Goal: Find specific page/section: Find specific page/section

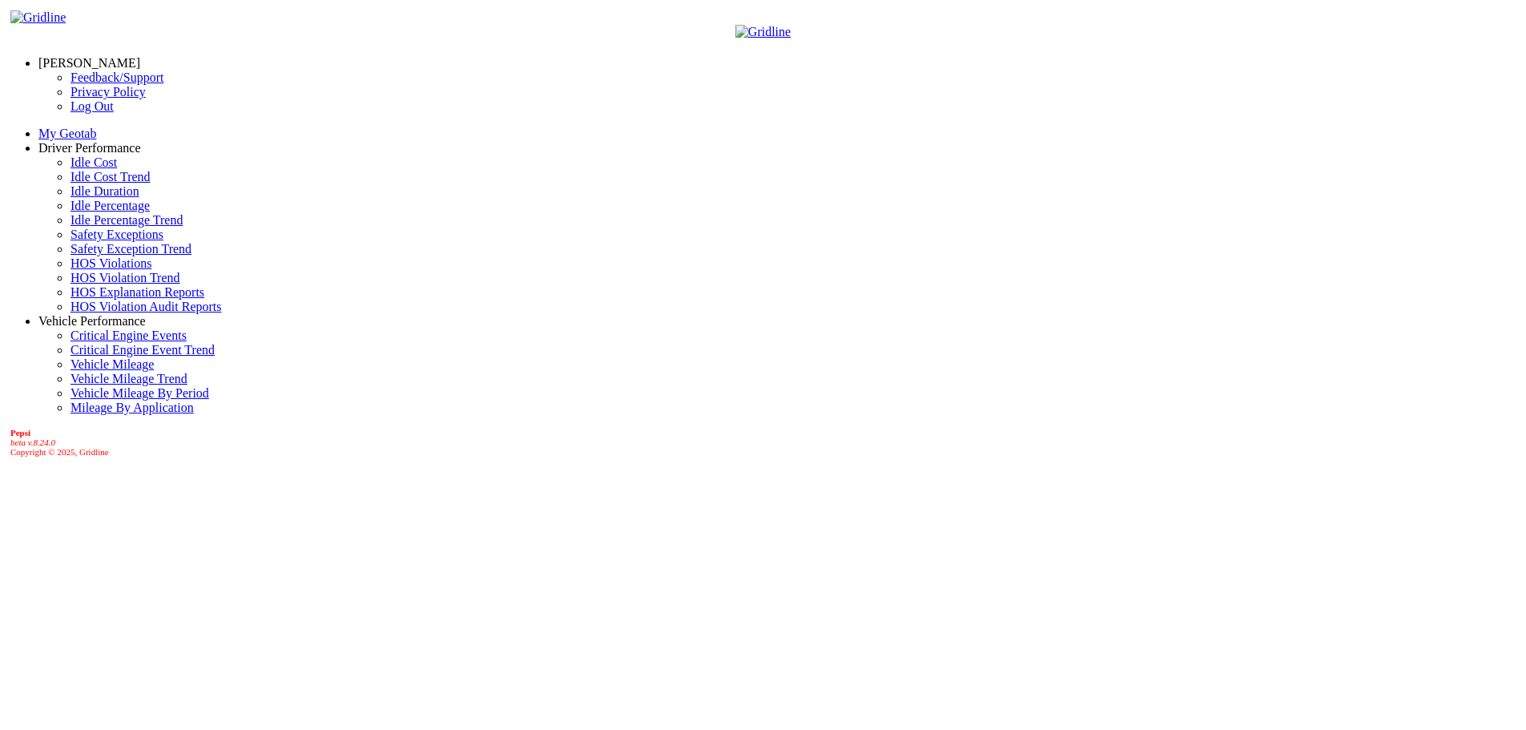
click at [52, 147] on link "Driver Performance" at bounding box center [89, 148] width 103 height 14
click at [100, 299] on link "HOS Explanation Reports" at bounding box center [138, 292] width 134 height 14
click at [95, 328] on link "Vehicle Performance" at bounding box center [91, 321] width 107 height 14
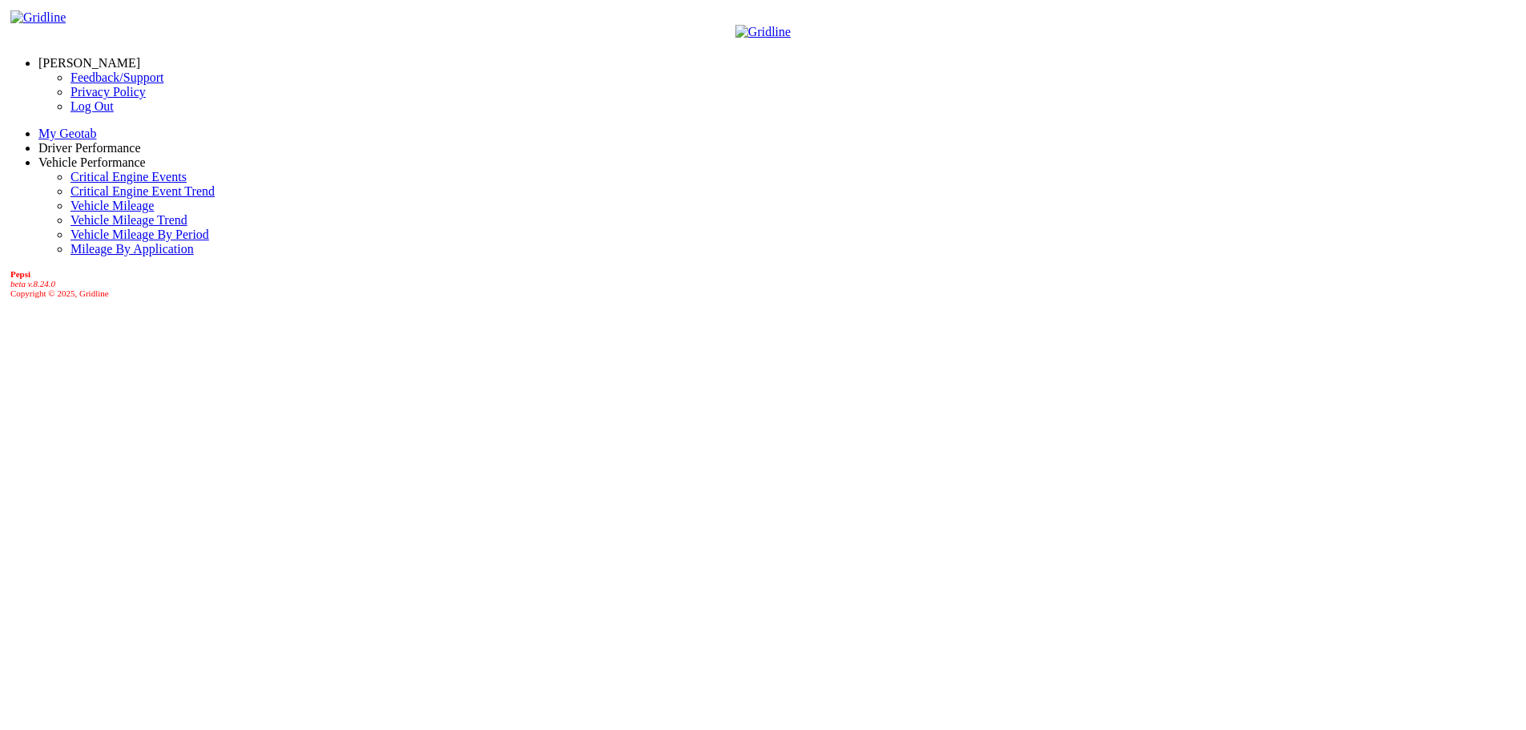
click at [92, 56] on link "[PERSON_NAME]" at bounding box center [89, 63] width 102 height 14
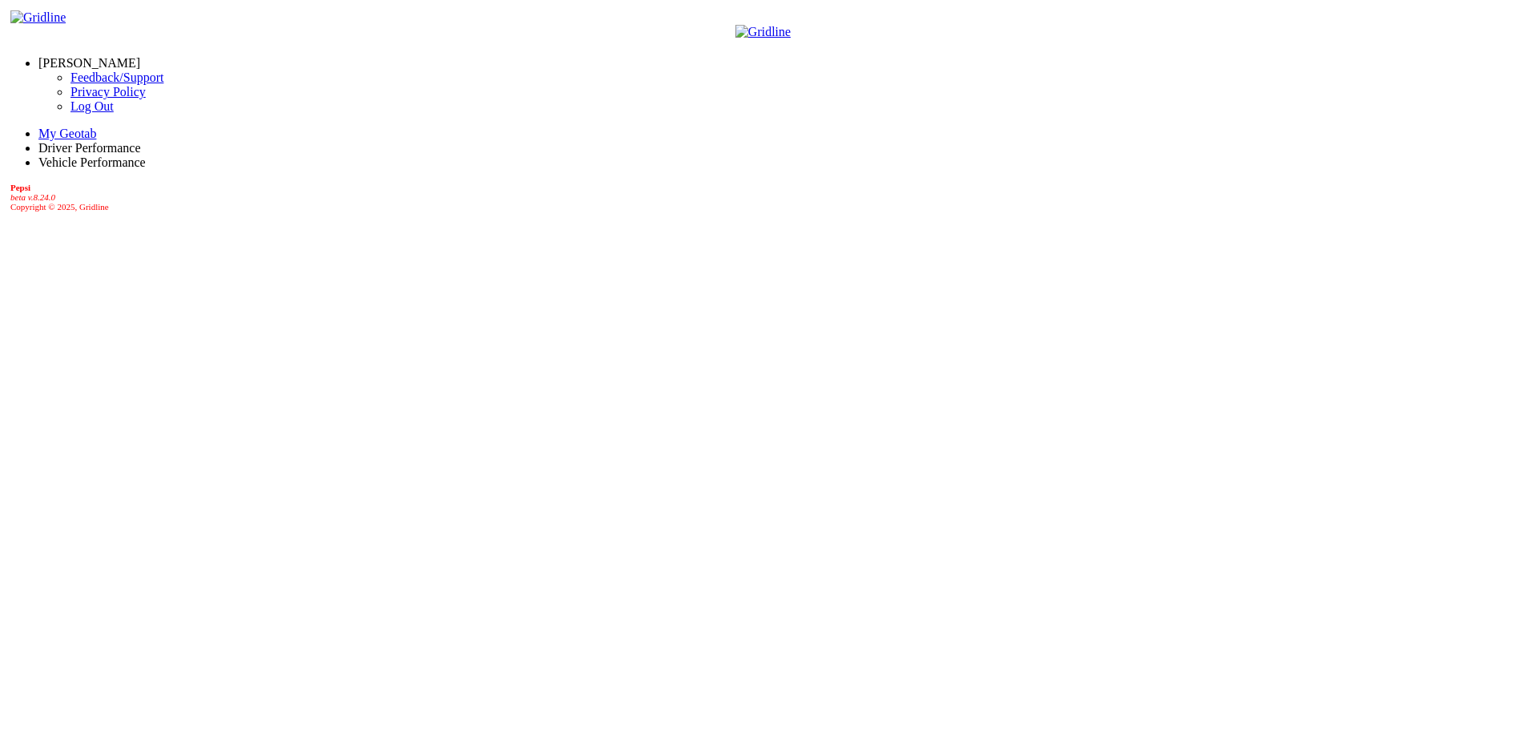
click at [71, 113] on link "Log Out" at bounding box center [92, 106] width 43 height 14
